Goal: Information Seeking & Learning: Learn about a topic

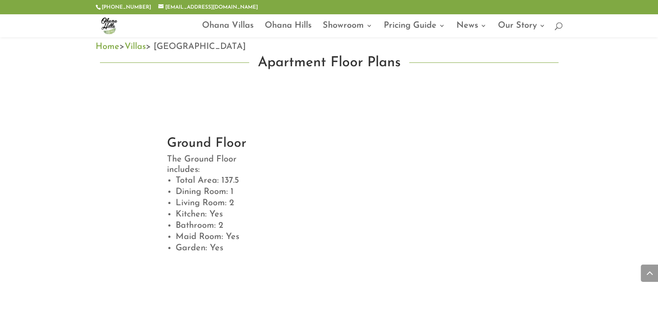
scroll to position [476, 0]
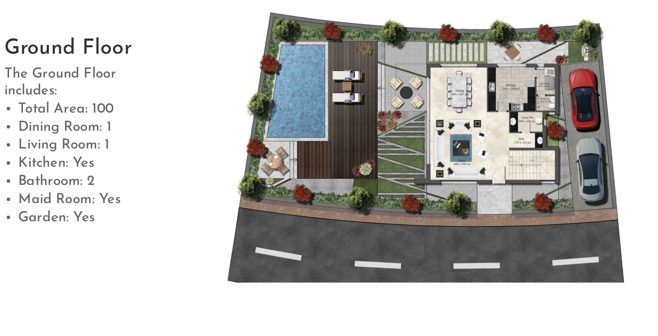
scroll to position [519, 0]
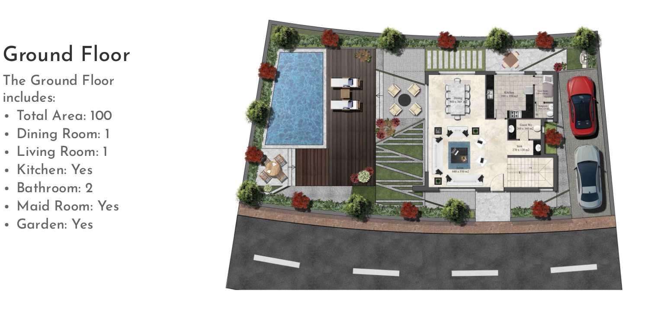
drag, startPoint x: 452, startPoint y: 189, endPoint x: 460, endPoint y: 174, distance: 17.2
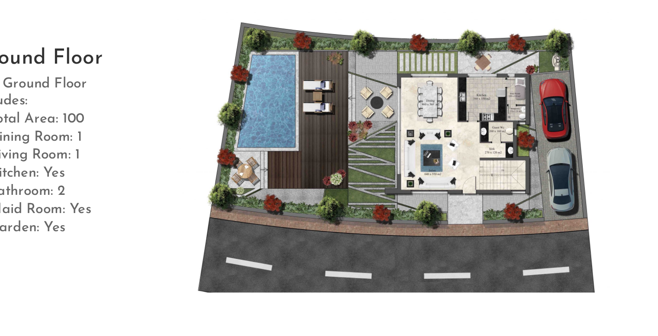
drag, startPoint x: 463, startPoint y: 162, endPoint x: 485, endPoint y: 159, distance: 21.9
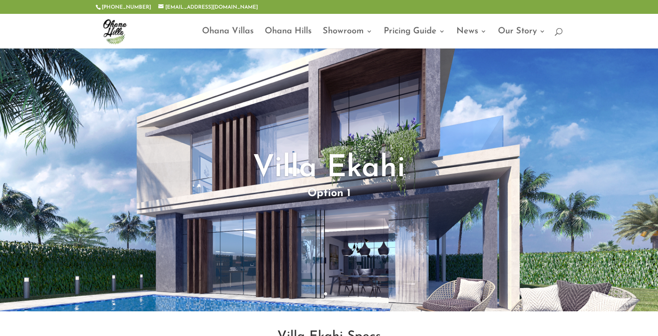
scroll to position [0, 0]
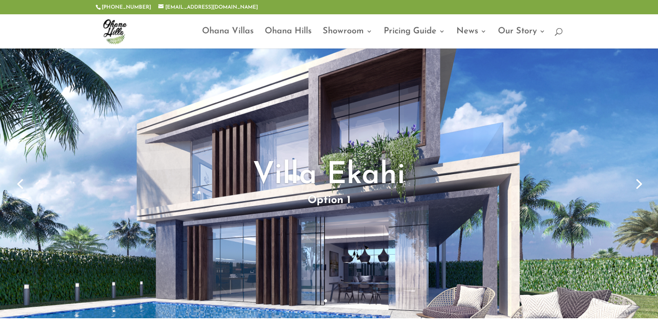
drag, startPoint x: 376, startPoint y: 209, endPoint x: 359, endPoint y: 209, distance: 16.9
click at [359, 209] on div "Villa Ekahi Option 1" at bounding box center [329, 183] width 580 height 270
click at [640, 184] on link "Next" at bounding box center [638, 183] width 21 height 21
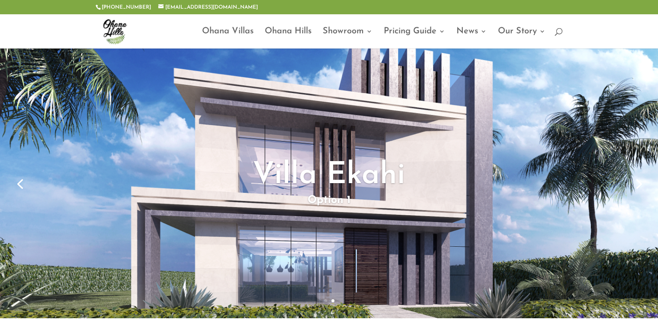
click at [17, 181] on link "Previous" at bounding box center [20, 183] width 21 height 21
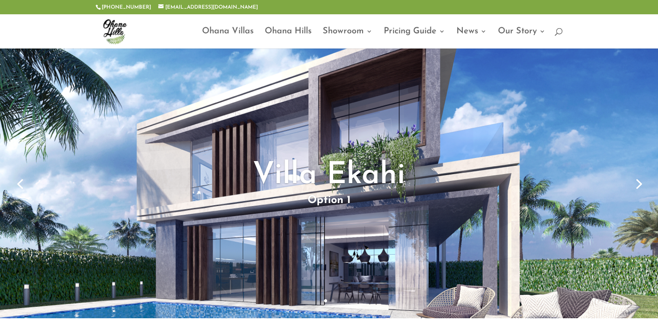
click at [641, 184] on link "Next" at bounding box center [638, 183] width 21 height 21
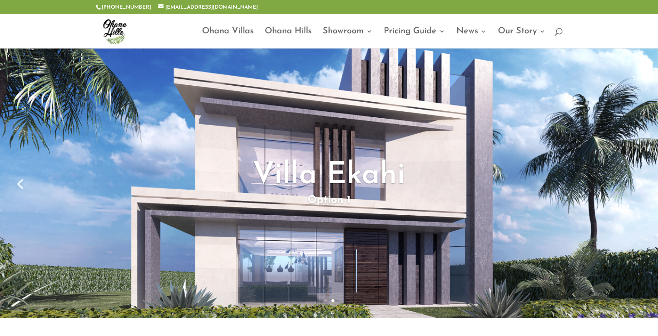
click at [20, 187] on link "Previous" at bounding box center [20, 183] width 21 height 21
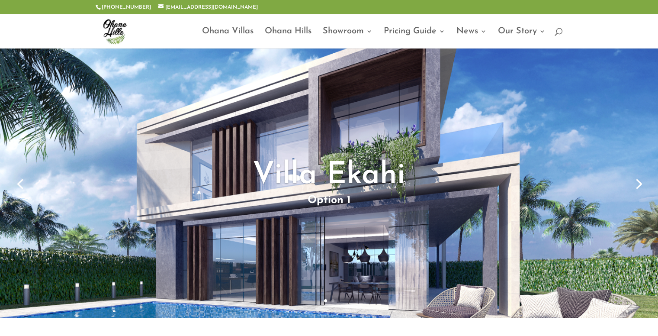
click at [642, 184] on link "Next" at bounding box center [638, 183] width 21 height 21
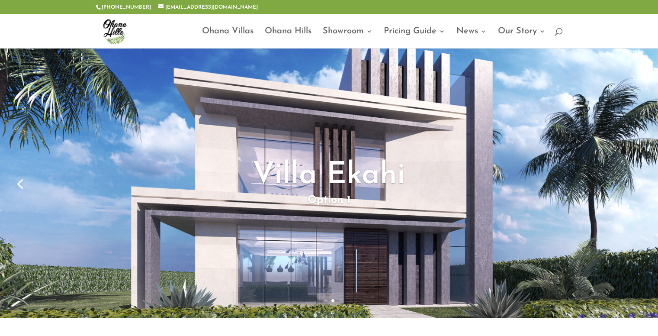
click at [19, 183] on link "Previous" at bounding box center [20, 183] width 21 height 21
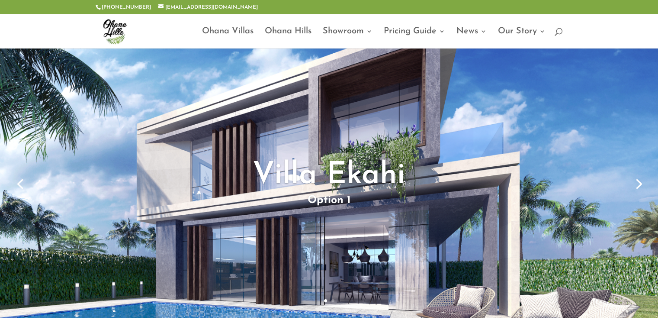
click at [244, 207] on div "Villa Ekahi Option 1" at bounding box center [329, 183] width 580 height 270
drag, startPoint x: 244, startPoint y: 207, endPoint x: 194, endPoint y: 146, distance: 78.7
click at [194, 146] on div "Villa Ekahi Option 1" at bounding box center [329, 183] width 580 height 270
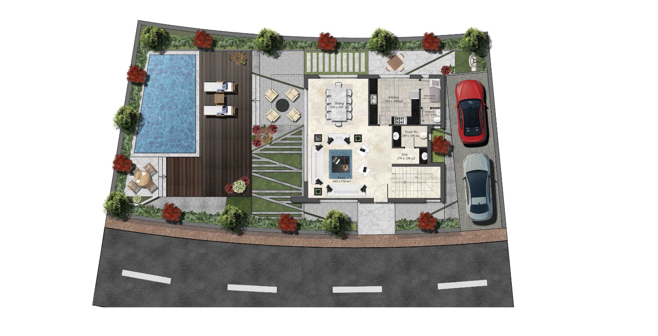
scroll to position [485, 0]
click at [575, 190] on div "Ground Floor The Ground Floor includes: Total Area: 100 Dining Room: 1 Living R…" at bounding box center [329, 189] width 658 height 216
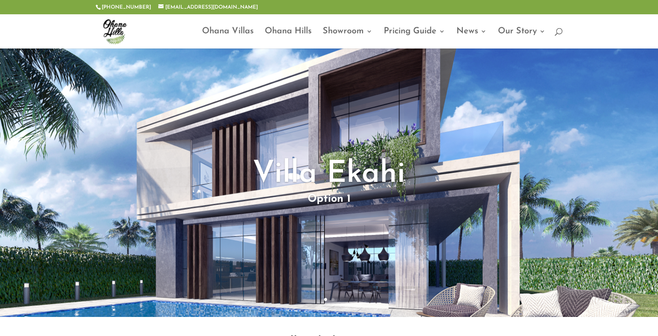
scroll to position [0, 0]
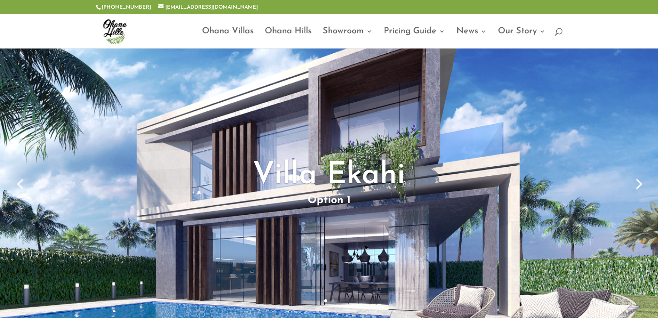
click at [465, 126] on div "Villa Ekahi Option 1" at bounding box center [329, 183] width 580 height 270
click at [568, 189] on h1 "Villa Ekahi" at bounding box center [329, 178] width 487 height 35
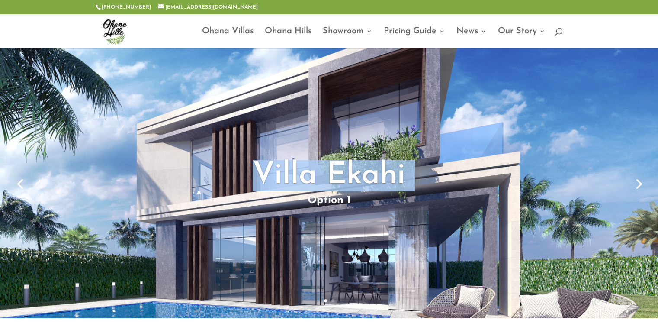
click at [568, 189] on h1 "Villa Ekahi" at bounding box center [329, 178] width 487 height 35
click at [329, 173] on h1 "Villa Ekahi" at bounding box center [329, 178] width 487 height 35
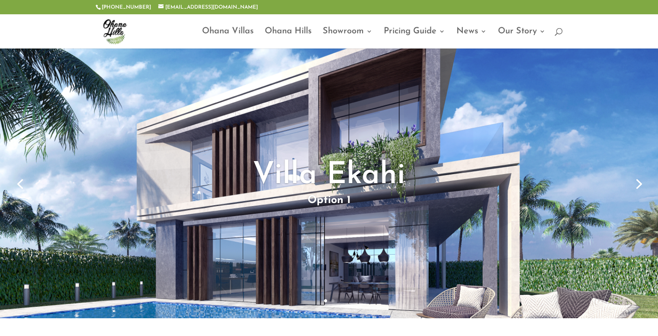
click at [333, 173] on h1 "Villa Ekahi" at bounding box center [329, 178] width 487 height 35
click at [355, 171] on h1 "Villa Ekahi" at bounding box center [329, 178] width 487 height 35
click at [355, 172] on h1 "Villa Ekahi" at bounding box center [329, 178] width 487 height 35
click at [428, 194] on h1 "Villa Ekahi" at bounding box center [329, 178] width 487 height 35
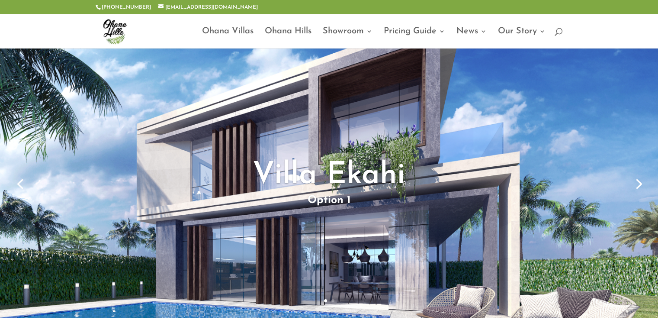
click at [428, 194] on h1 "Villa Ekahi" at bounding box center [329, 178] width 487 height 35
click at [641, 186] on link "Next" at bounding box center [638, 183] width 21 height 21
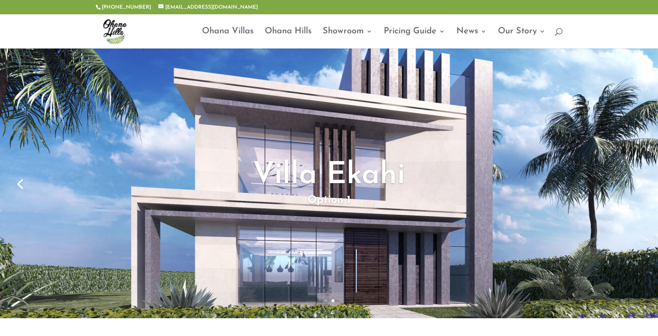
click at [16, 186] on link "Previous" at bounding box center [20, 183] width 21 height 21
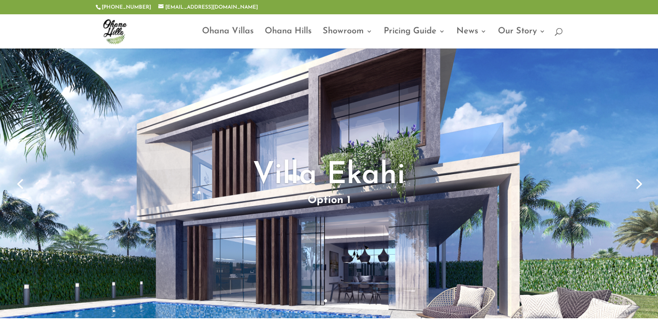
click at [635, 187] on link "Next" at bounding box center [638, 183] width 21 height 21
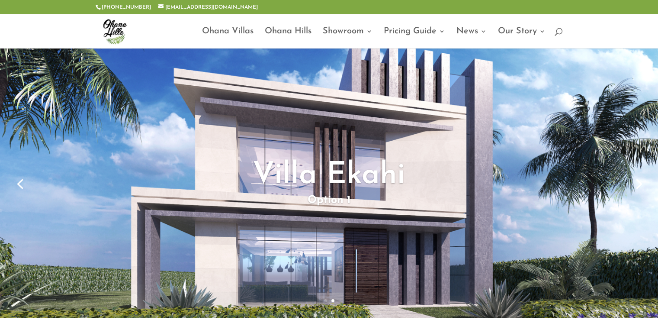
click at [20, 188] on link "Previous" at bounding box center [20, 183] width 21 height 21
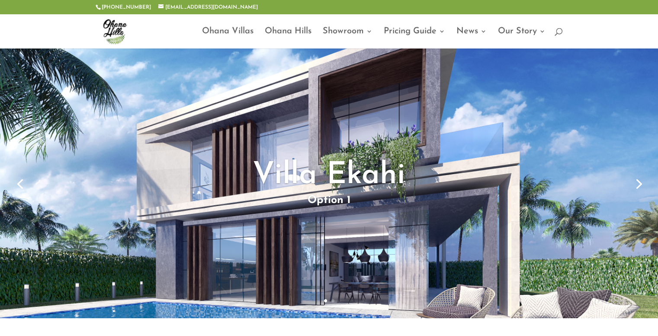
click at [639, 187] on link "Next" at bounding box center [638, 183] width 21 height 21
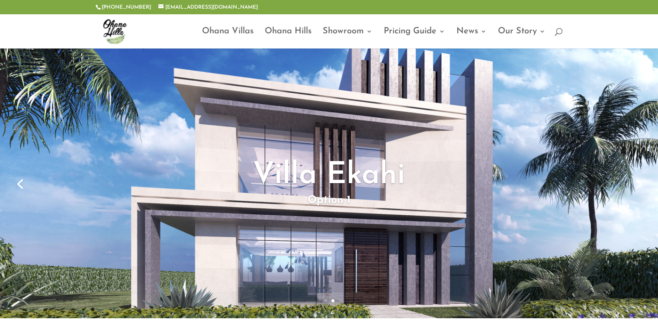
click at [147, 114] on div "Villa Ekahi Option 1" at bounding box center [329, 183] width 580 height 270
drag, startPoint x: 147, startPoint y: 114, endPoint x: 338, endPoint y: 206, distance: 211.6
click at [338, 206] on div "Villa Ekahi Option 1" at bounding box center [329, 183] width 580 height 270
